Goal: Task Accomplishment & Management: Use online tool/utility

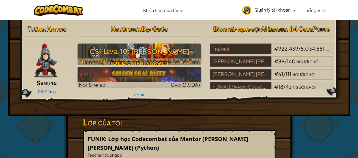
click at [181, 57] on h3 "CS1 Level 10: [PERSON_NAME] [PERSON_NAME]" at bounding box center [140, 57] width 124 height 25
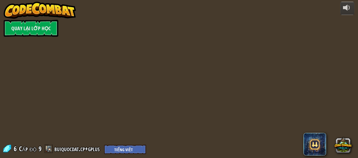
select select "vi"
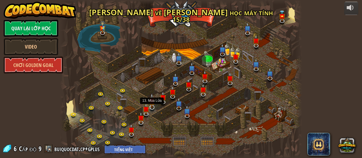
select select "vi"
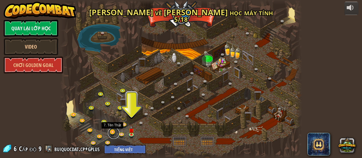
click at [109, 132] on link at bounding box center [113, 133] width 11 height 11
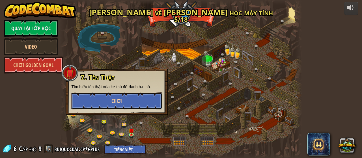
click at [133, 103] on button "Chơi" at bounding box center [116, 101] width 91 height 17
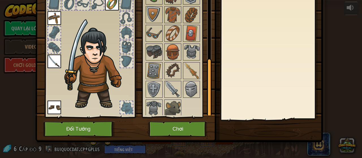
scroll to position [37, 0]
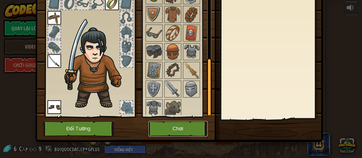
click at [189, 132] on button "Chơi" at bounding box center [178, 129] width 59 height 16
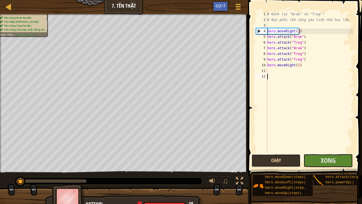
click at [279, 158] on button "Chạy" at bounding box center [276, 160] width 49 height 13
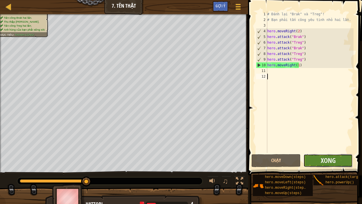
click at [318, 156] on button "Xong" at bounding box center [328, 160] width 49 height 13
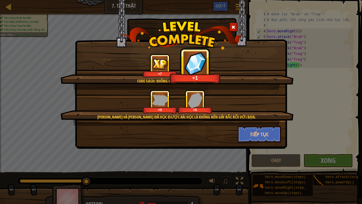
click at [235, 31] on div at bounding box center [233, 26] width 8 height 9
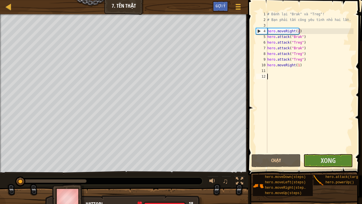
drag, startPoint x: 86, startPoint y: 181, endPoint x: 0, endPoint y: 173, distance: 86.8
click at [0, 158] on div "♫" at bounding box center [124, 179] width 248 height 17
click at [271, 109] on div "# Đánh lại "Brak" và "Treg"! # Bạn [PERSON_NAME] công yêu [PERSON_NAME] hai lần…" at bounding box center [309, 87] width 87 height 153
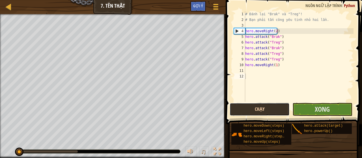
click at [264, 111] on button "Chạy" at bounding box center [260, 109] width 60 height 13
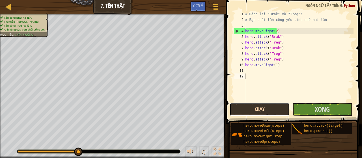
click at [266, 110] on button "Chạy" at bounding box center [260, 109] width 60 height 13
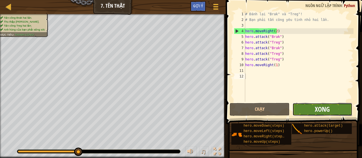
click at [320, 105] on span "Xong" at bounding box center [322, 109] width 15 height 9
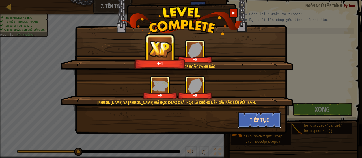
click at [258, 121] on button "Tiếp tục" at bounding box center [260, 120] width 44 height 17
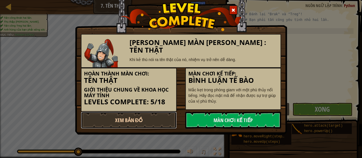
click at [164, 123] on link "Xem Bản Đồ" at bounding box center [129, 120] width 96 height 17
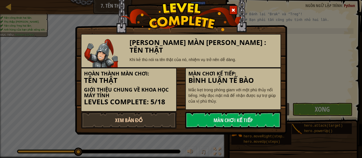
select select "vi"
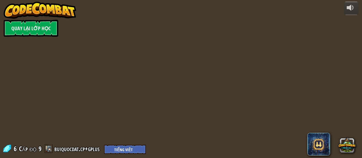
select select "vi"
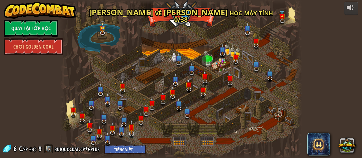
select select "vi"
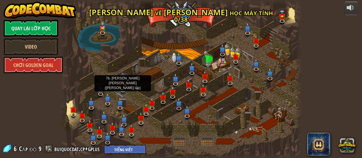
select select "vi"
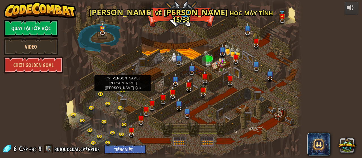
select select "vi"
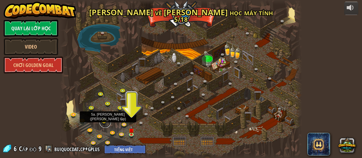
click at [102, 121] on link at bounding box center [105, 122] width 11 height 11
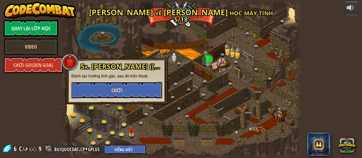
click at [142, 90] on button "Chơi" at bounding box center [116, 90] width 91 height 17
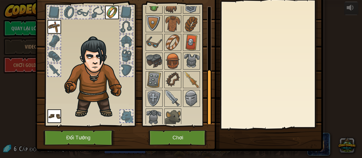
scroll to position [37, 0]
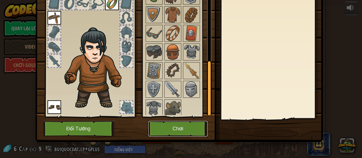
click at [189, 128] on button "Chơi" at bounding box center [178, 129] width 59 height 16
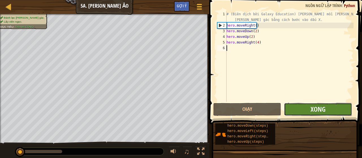
click at [326, 110] on button "Xong" at bounding box center [318, 109] width 68 height 13
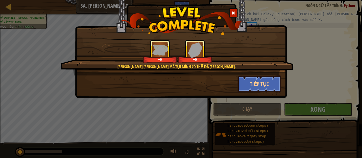
click at [235, 12] on span at bounding box center [234, 13] width 4 height 4
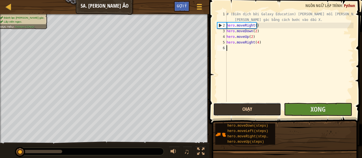
click at [235, 113] on button "Chạy" at bounding box center [248, 109] width 68 height 13
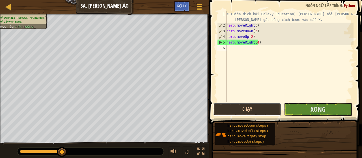
click at [236, 109] on button "Chạy" at bounding box center [248, 109] width 68 height 13
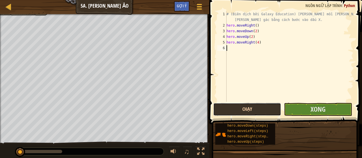
click at [239, 110] on button "Chạy" at bounding box center [248, 109] width 68 height 13
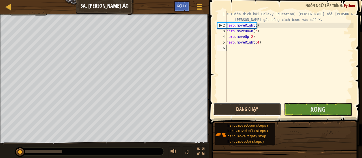
click at [232, 106] on button "Đang chạy" at bounding box center [248, 109] width 68 height 13
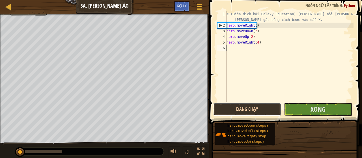
click at [232, 106] on button "Đang chạy" at bounding box center [248, 109] width 68 height 13
